Goal: Transaction & Acquisition: Book appointment/travel/reservation

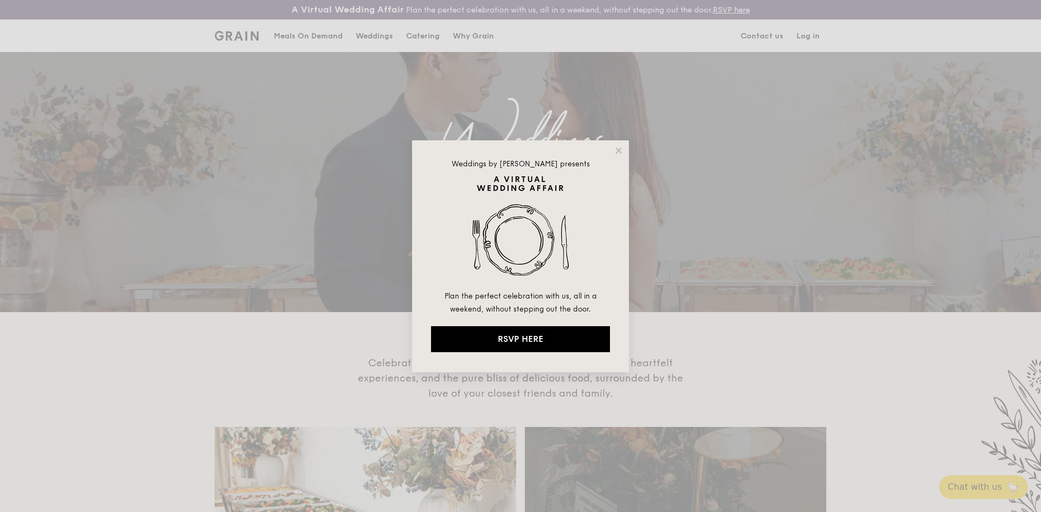
click at [623, 153] on div "Weddings by Grain presents Plan the perfect celebration with us, all in a weeke…" at bounding box center [520, 256] width 217 height 232
click at [617, 151] on icon at bounding box center [619, 151] width 10 height 10
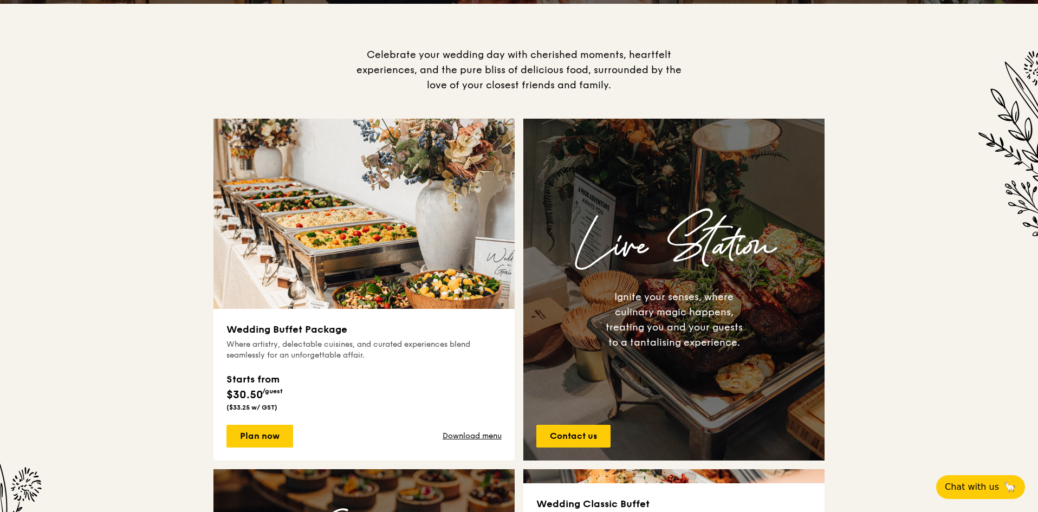
scroll to position [430, 0]
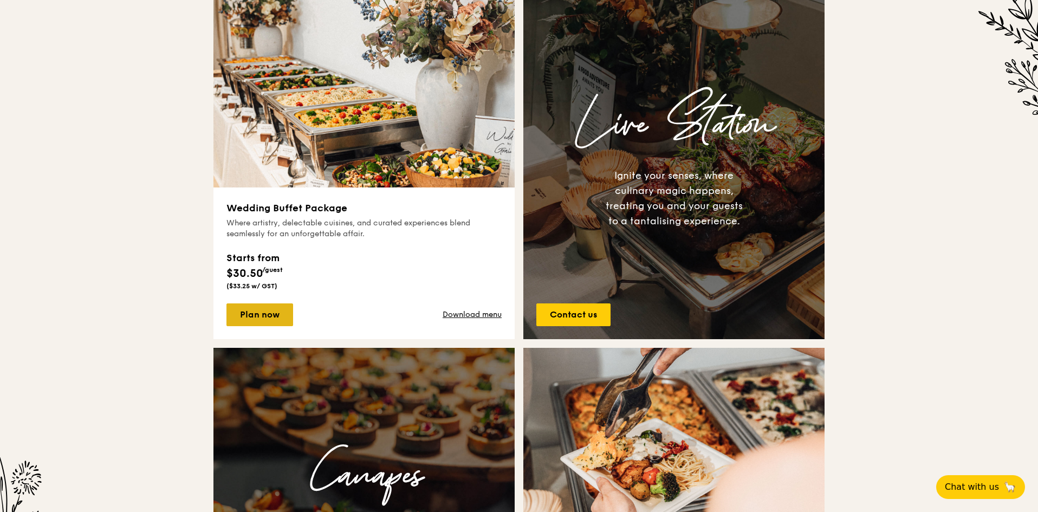
click at [274, 321] on link "Plan now" at bounding box center [260, 315] width 67 height 23
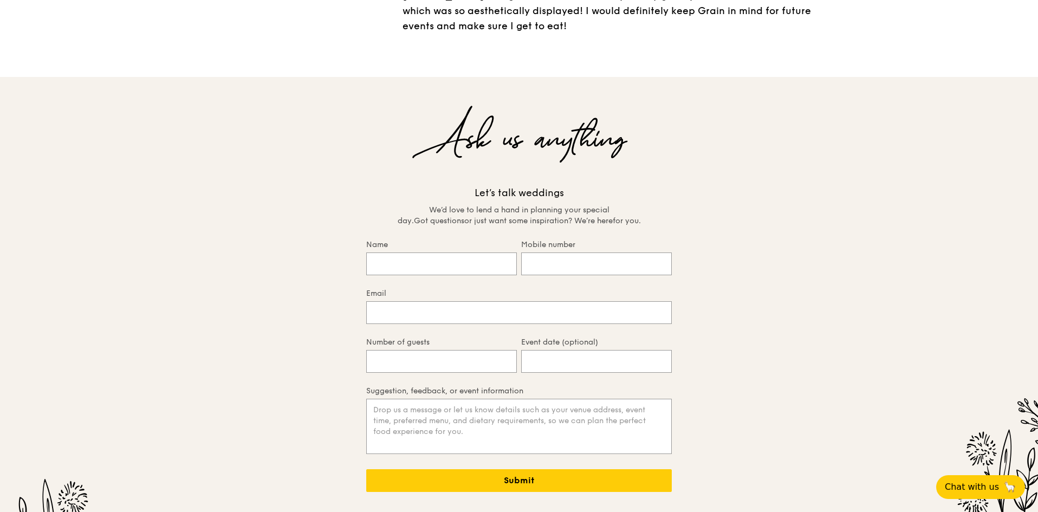
scroll to position [2285, 0]
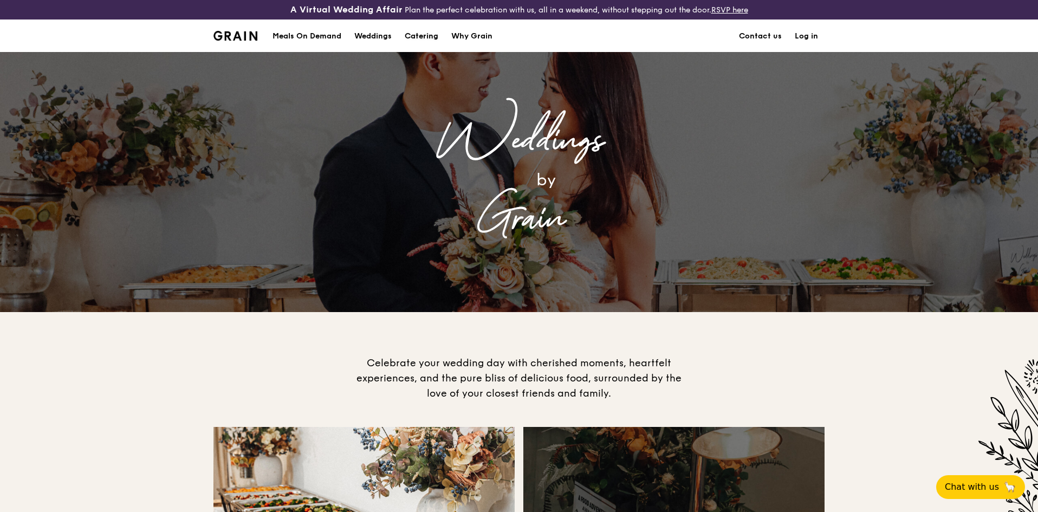
click at [415, 33] on div "Catering" at bounding box center [422, 36] width 34 height 33
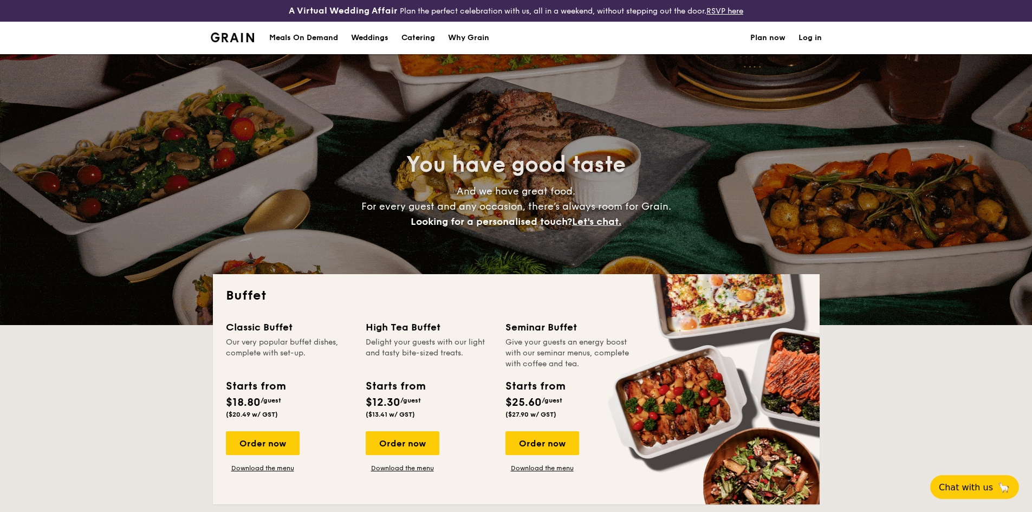
select select
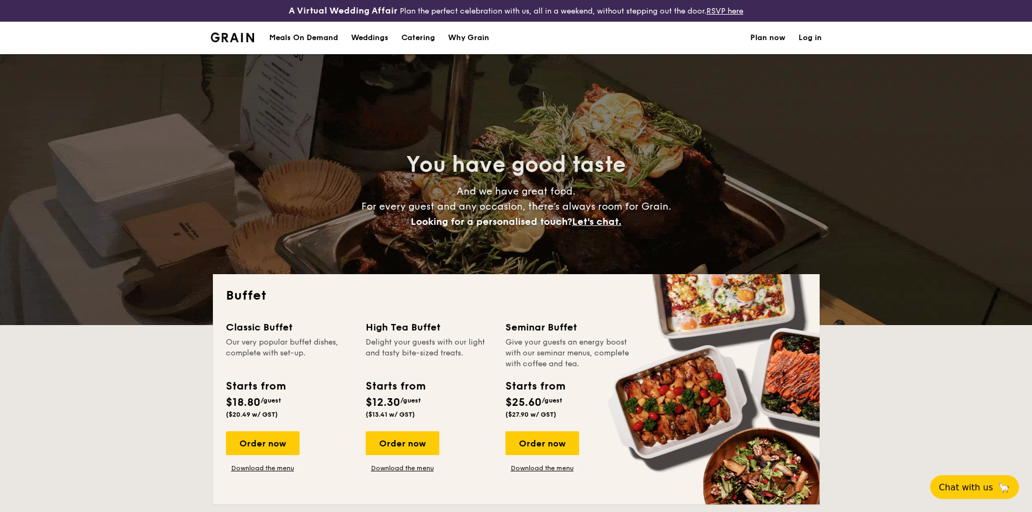
click at [368, 35] on div "Weddings" at bounding box center [369, 38] width 37 height 33
